Goal: Find specific page/section: Find specific page/section

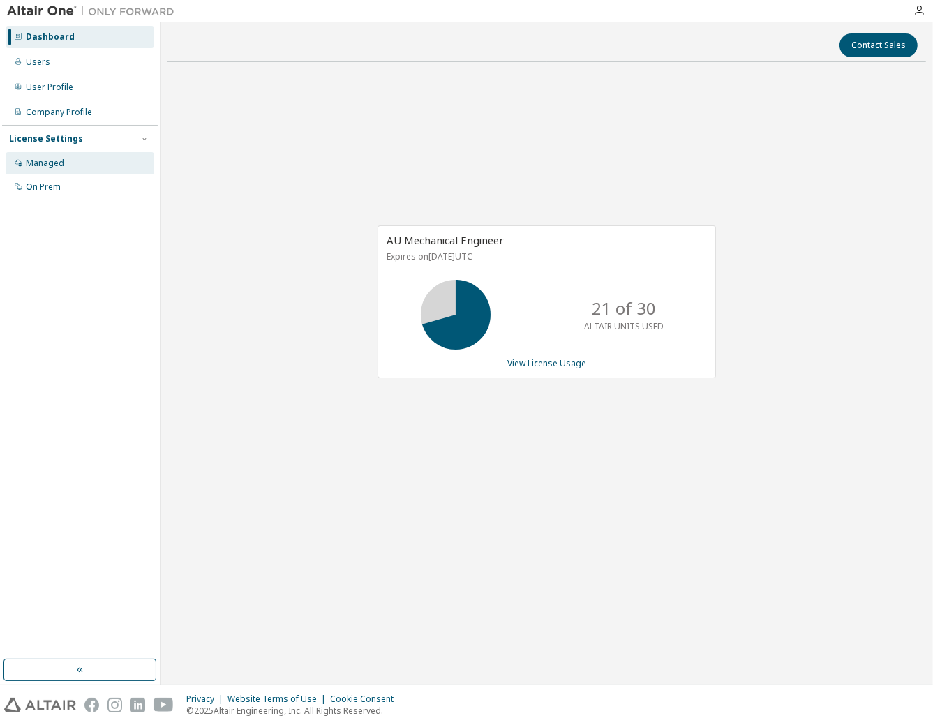
click at [67, 158] on div "Managed" at bounding box center [80, 163] width 149 height 22
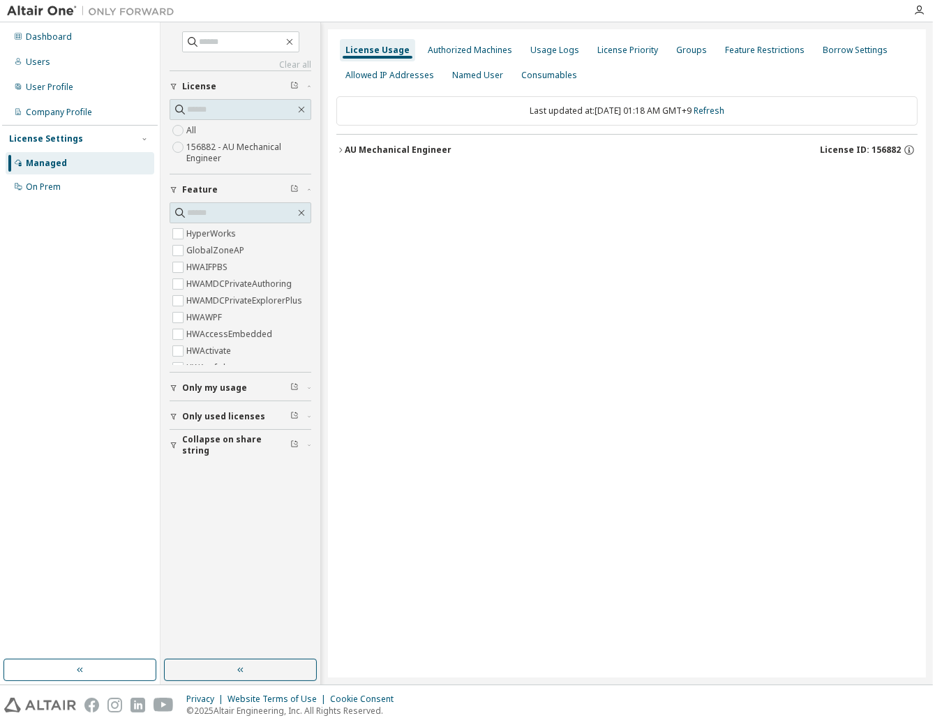
click at [341, 146] on icon "button" at bounding box center [341, 150] width 8 height 8
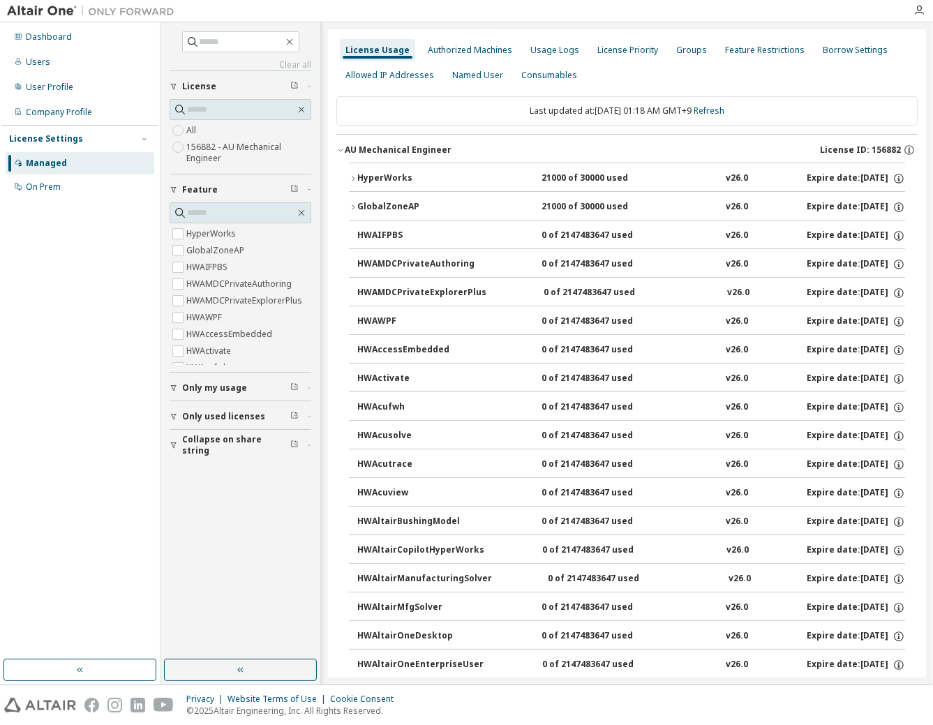
click at [355, 179] on icon "button" at bounding box center [353, 179] width 8 height 8
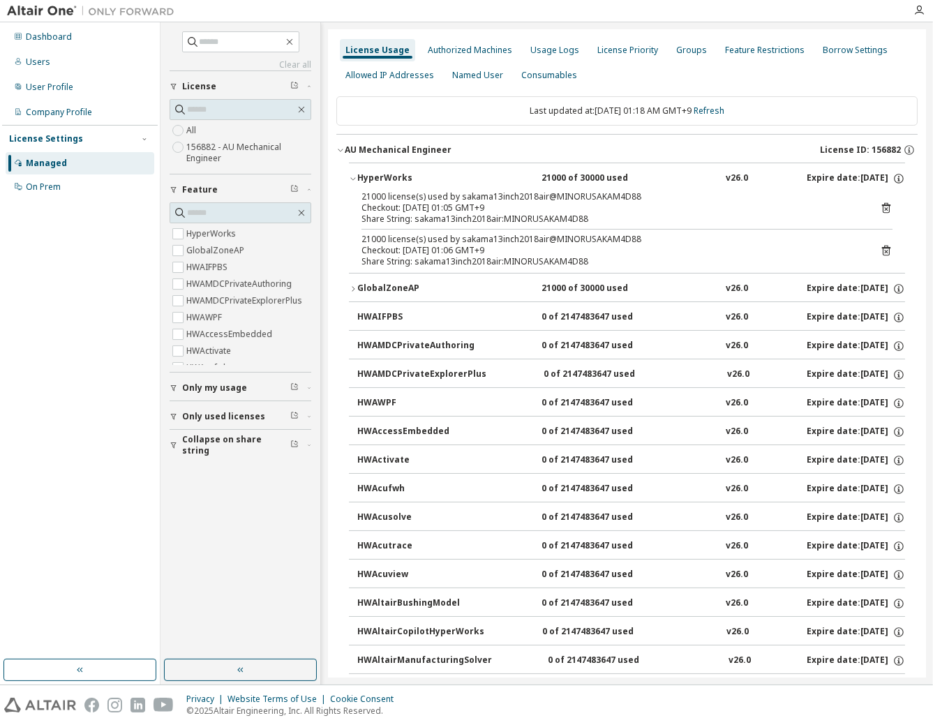
click at [880, 208] on icon at bounding box center [886, 208] width 13 height 13
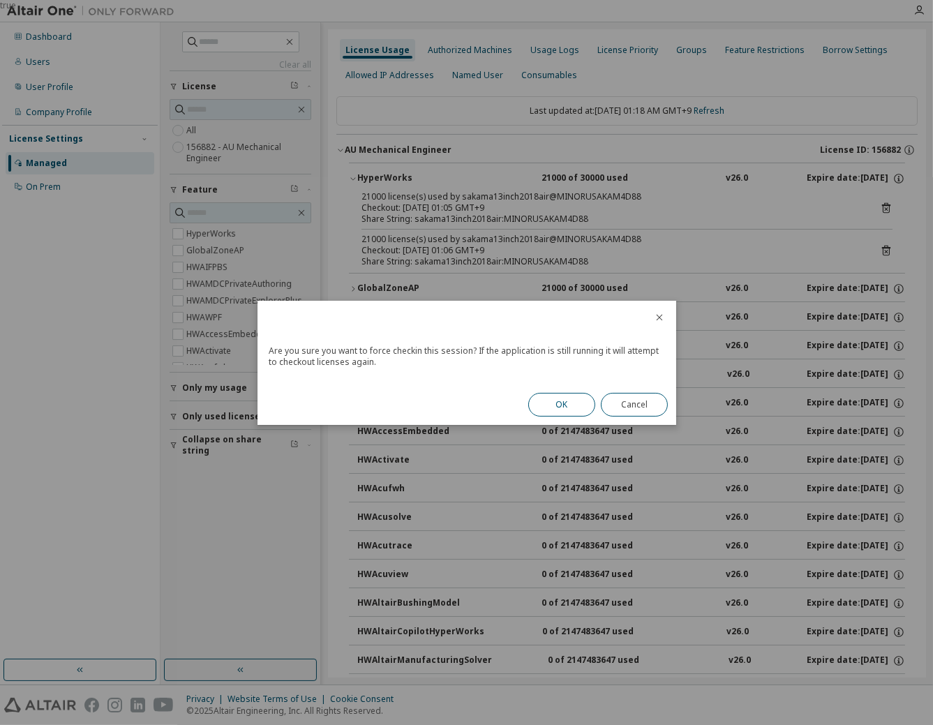
click at [575, 408] on button "OK" at bounding box center [562, 405] width 67 height 24
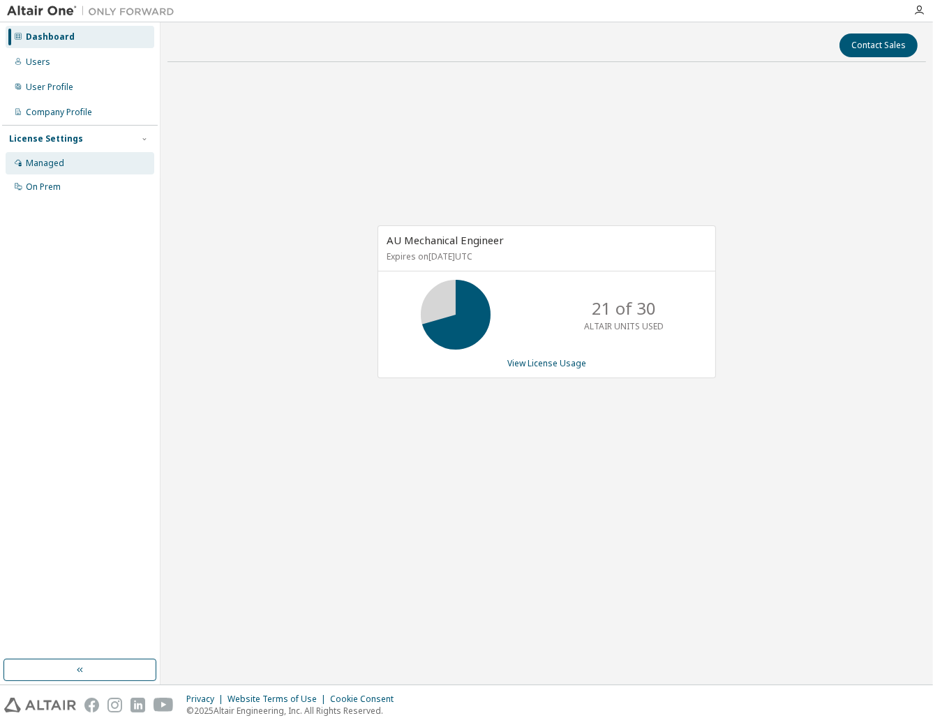
click at [94, 161] on div "Managed" at bounding box center [80, 163] width 149 height 22
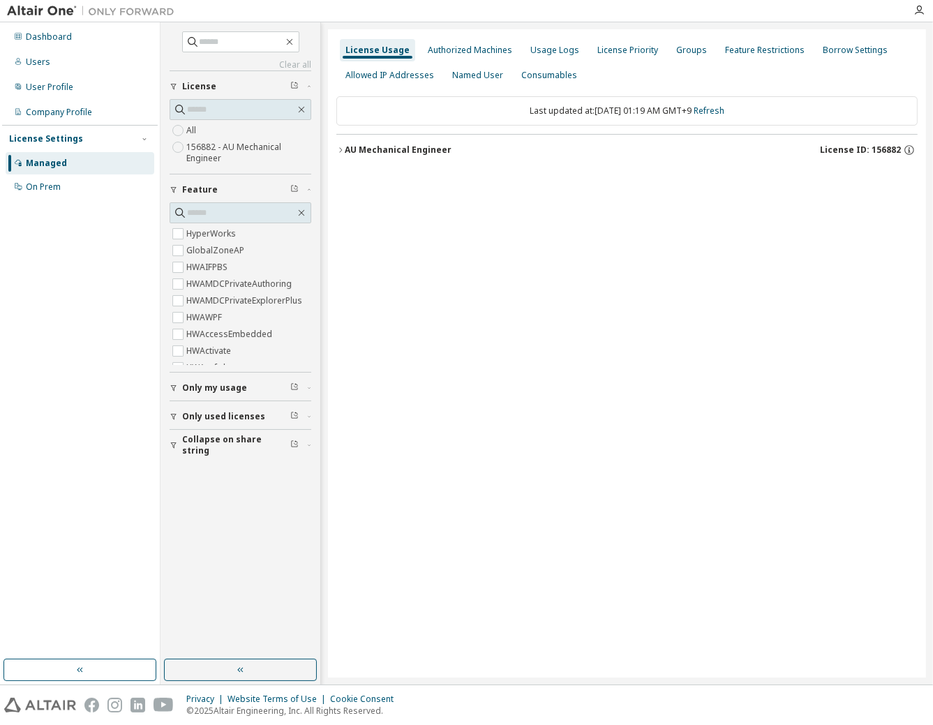
click at [341, 146] on icon "button" at bounding box center [341, 150] width 8 height 8
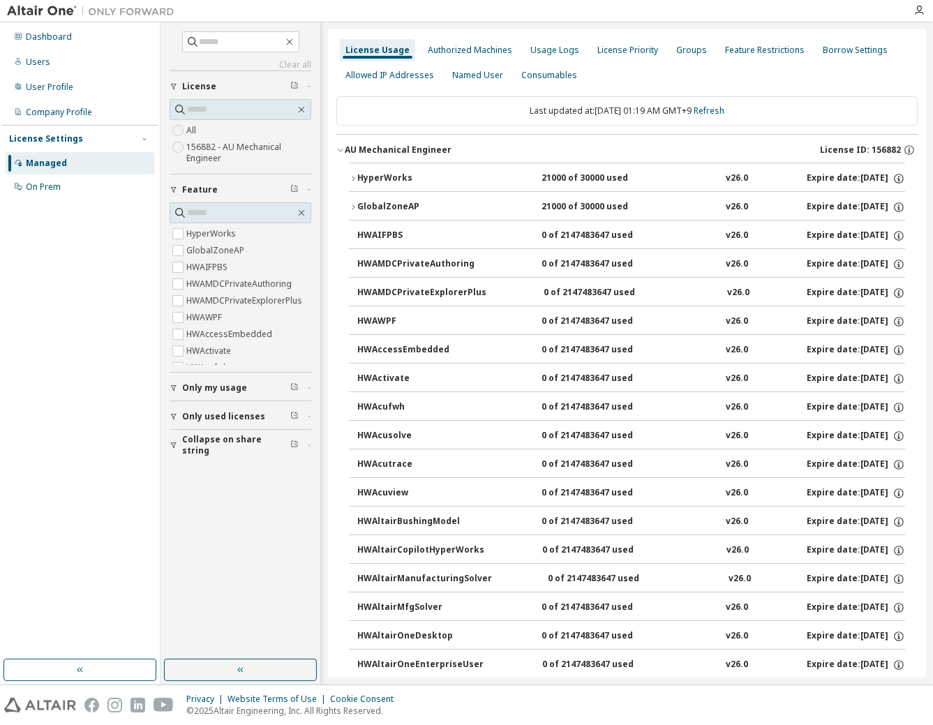
click at [352, 177] on icon "button" at bounding box center [353, 179] width 8 height 8
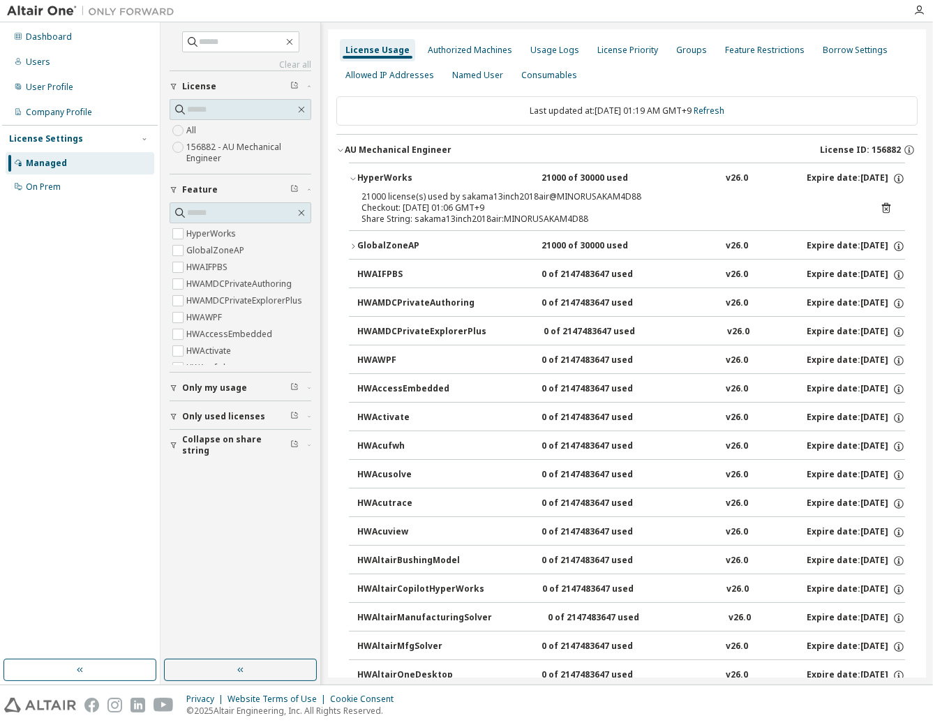
click at [881, 206] on icon at bounding box center [886, 208] width 13 height 13
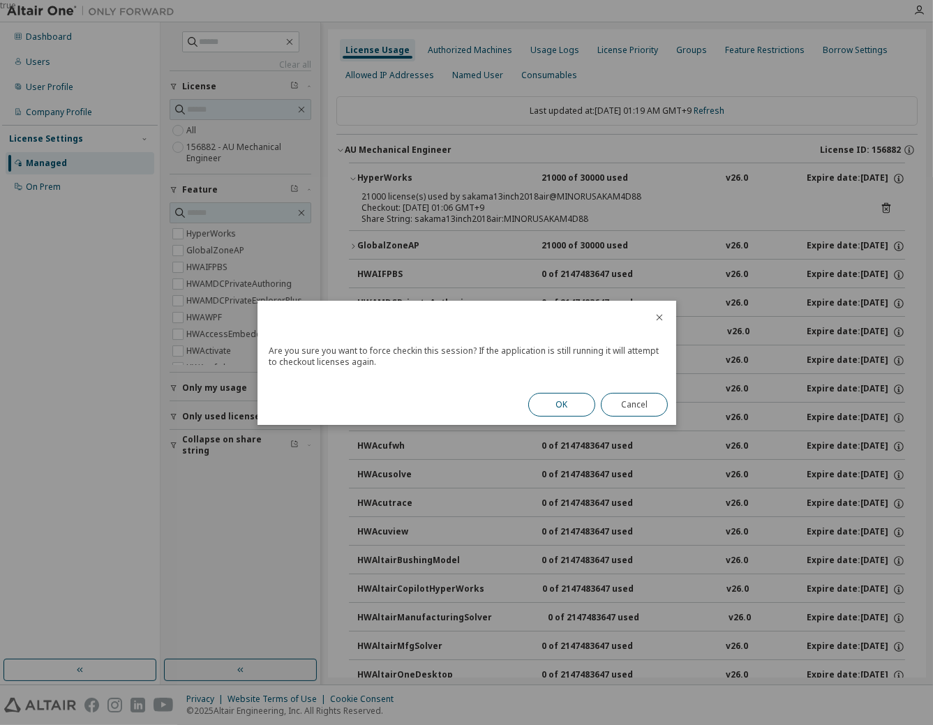
click at [554, 404] on button "OK" at bounding box center [562, 405] width 67 height 24
